Goal: Information Seeking & Learning: Learn about a topic

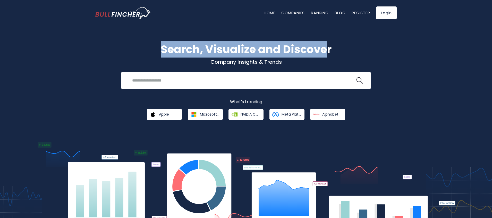
drag, startPoint x: 158, startPoint y: 49, endPoint x: 334, endPoint y: 46, distance: 175.6
click at [326, 48] on h1 "Search, Visualize and Discover" at bounding box center [245, 49] width 301 height 16
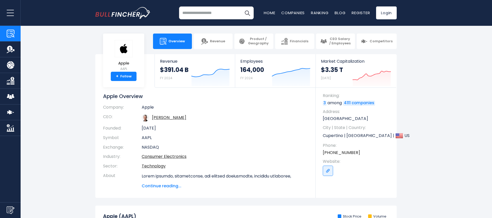
click at [121, 15] on img "Go to homepage" at bounding box center [122, 13] width 55 height 12
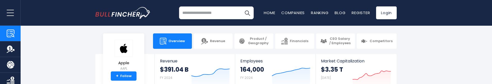
click at [112, 14] on img "Go to homepage" at bounding box center [122, 13] width 55 height 12
